Goal: Information Seeking & Learning: Learn about a topic

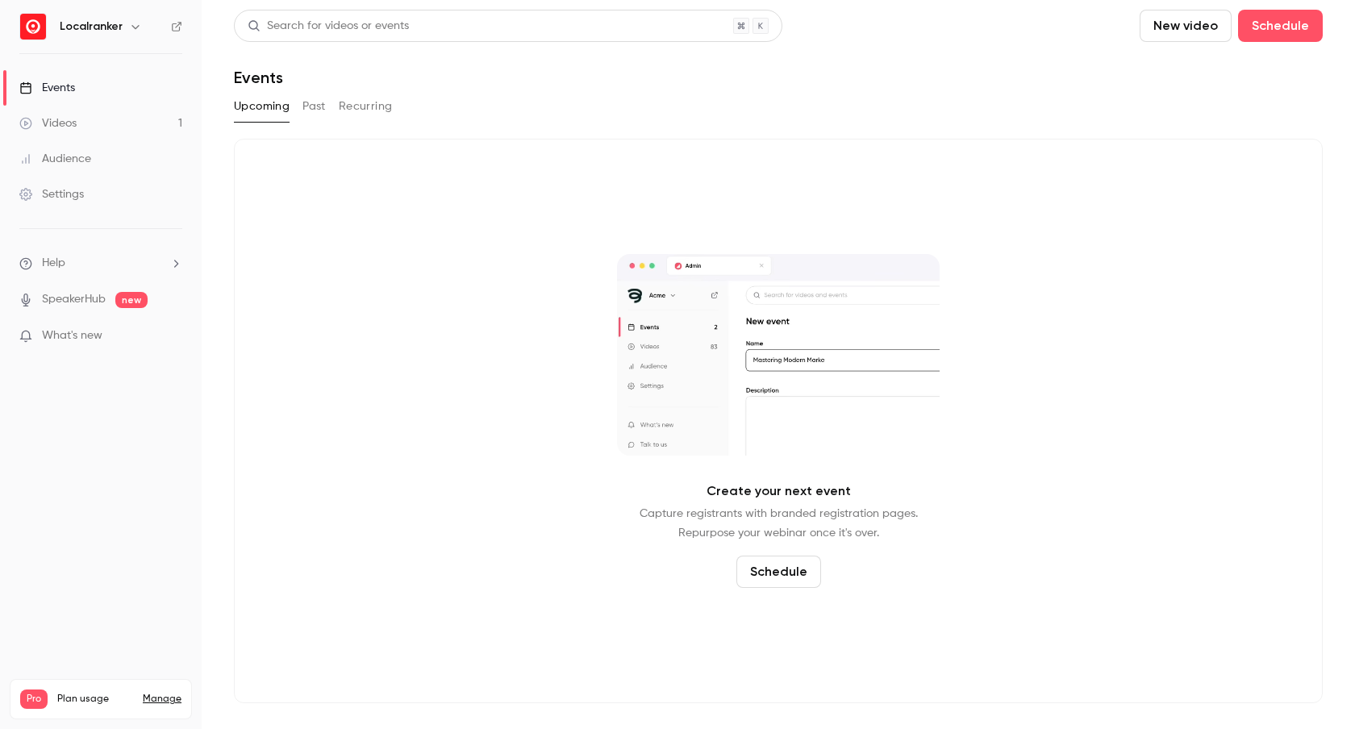
click at [99, 116] on link "Videos 1" at bounding box center [101, 123] width 202 height 35
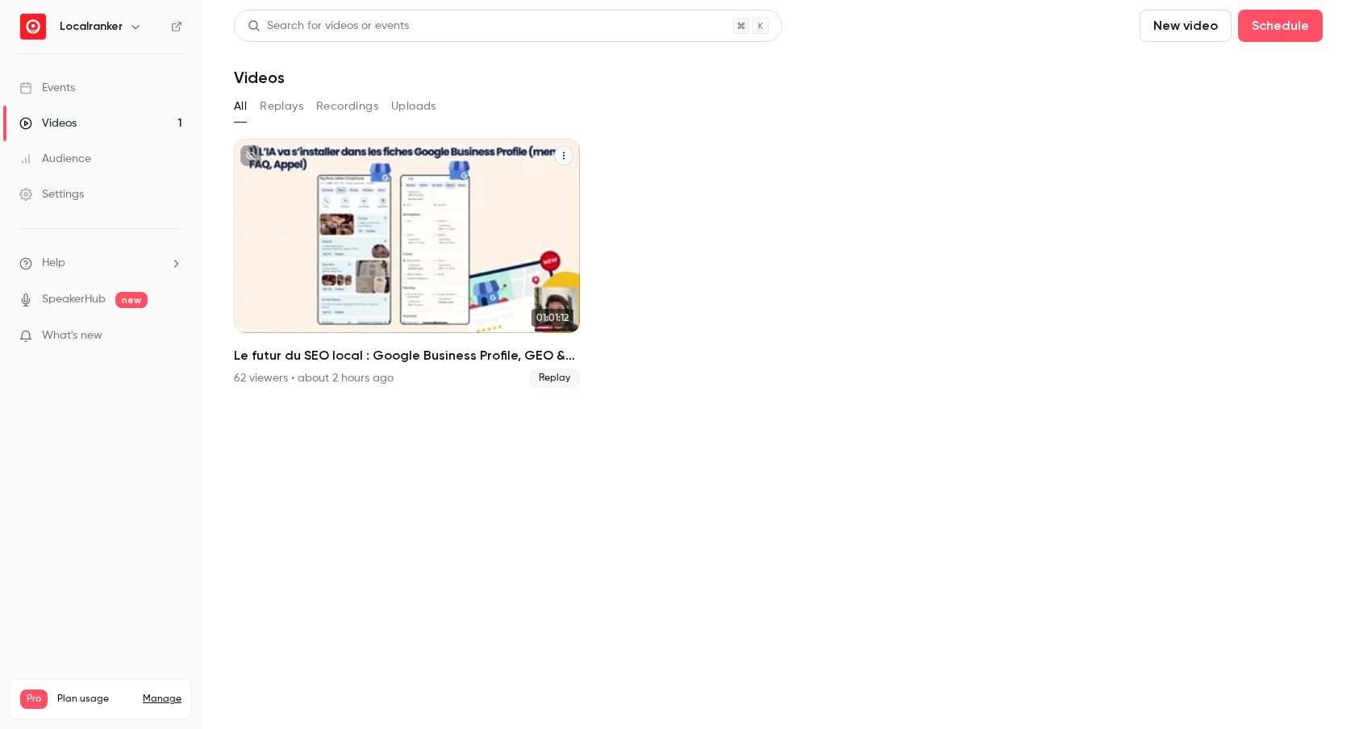
click at [403, 253] on div "Le futur du SEO local : Google Business Profile, GEO & Social media" at bounding box center [407, 236] width 346 height 194
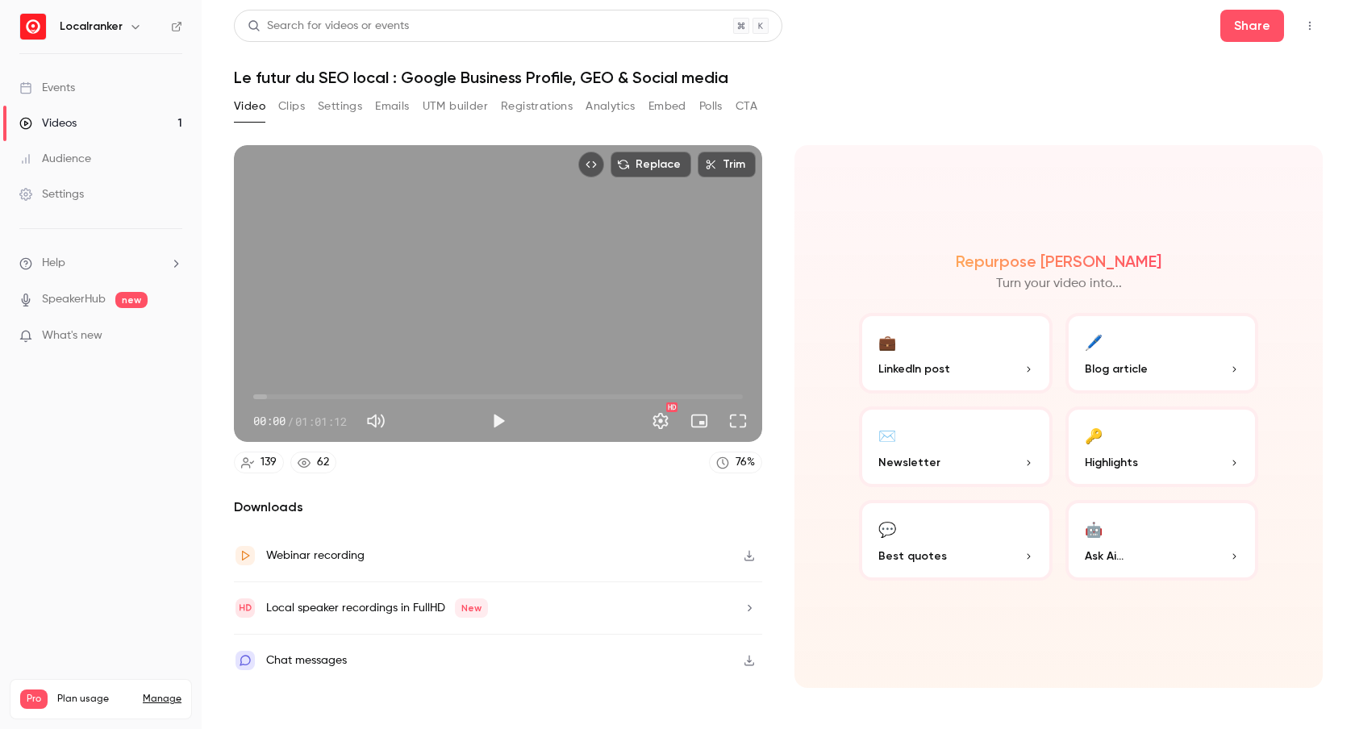
click at [556, 111] on button "Registrations" at bounding box center [537, 107] width 72 height 26
